Goal: Information Seeking & Learning: Check status

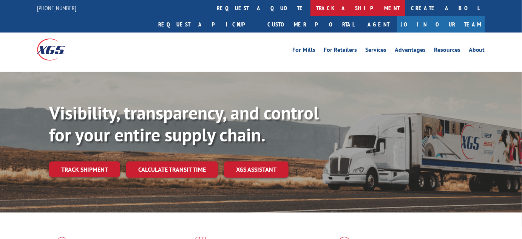
click at [310, 14] on link "track a shipment" at bounding box center [357, 8] width 95 height 16
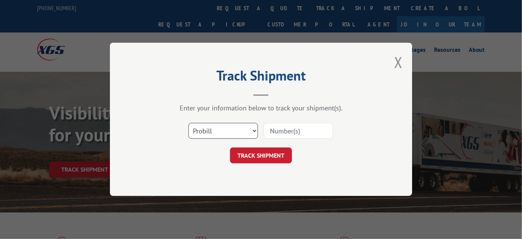
click at [203, 123] on select "Select category... Probill BOL PO" at bounding box center [222, 131] width 69 height 16
select select "bol"
click at [188, 123] on select "Select category... Probill BOL PO" at bounding box center [222, 131] width 69 height 16
click at [286, 136] on input at bounding box center [298, 131] width 69 height 16
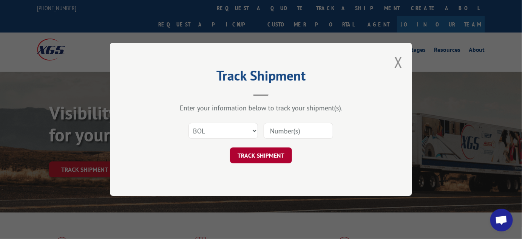
paste input "2865544"
type input "2865544"
click at [257, 157] on button "TRACK SHIPMENT" at bounding box center [261, 156] width 62 height 16
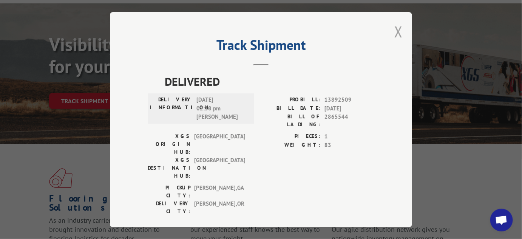
click at [394, 36] on button "Close modal" at bounding box center [398, 32] width 8 height 20
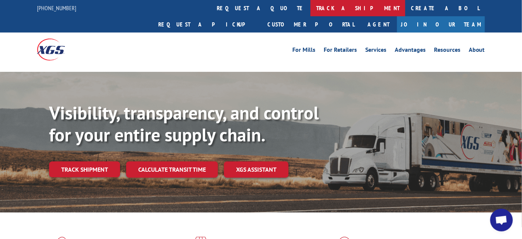
click at [310, 10] on link "track a shipment" at bounding box center [357, 8] width 95 height 16
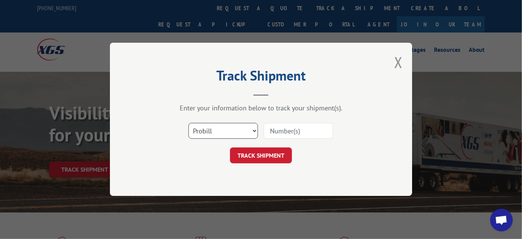
drag, startPoint x: 218, startPoint y: 129, endPoint x: 218, endPoint y: 134, distance: 4.5
click at [218, 129] on select "Select category... Probill BOL PO" at bounding box center [222, 131] width 69 height 16
select select "bol"
click at [188, 123] on select "Select category... Probill BOL PO" at bounding box center [222, 131] width 69 height 16
click at [288, 129] on input at bounding box center [298, 131] width 69 height 16
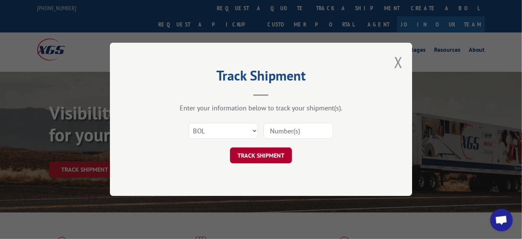
paste input "2860059"
type input "2860059"
click at [263, 156] on button "TRACK SHIPMENT" at bounding box center [261, 156] width 62 height 16
